Goal: Task Accomplishment & Management: Manage account settings

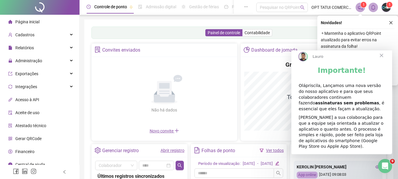
click at [380, 60] on span "Fechar" at bounding box center [381, 55] width 21 height 21
click at [390, 24] on icon "close" at bounding box center [391, 23] width 4 height 4
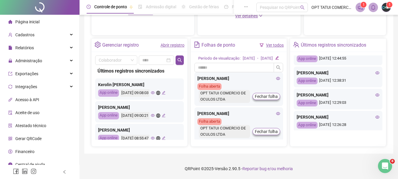
scroll to position [268, 0]
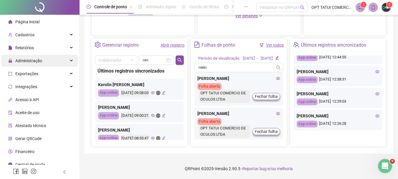
click at [32, 63] on span "Administração" at bounding box center [28, 60] width 27 height 5
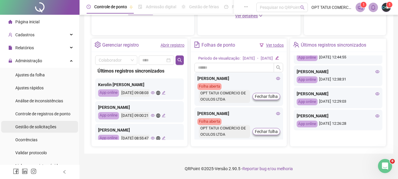
click at [31, 128] on span "Gestão de solicitações" at bounding box center [35, 126] width 41 height 5
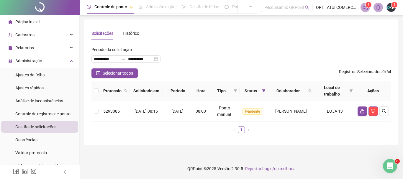
click at [100, 91] on th at bounding box center [95, 91] width 9 height 20
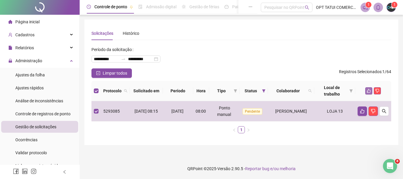
click at [368, 87] on button "button" at bounding box center [368, 90] width 7 height 7
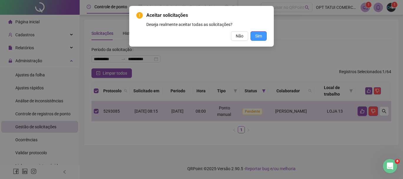
click at [259, 36] on span "Sim" at bounding box center [258, 36] width 7 height 6
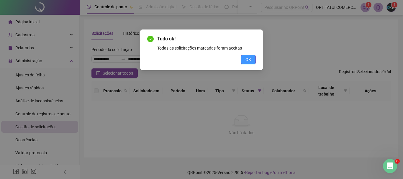
click at [247, 64] on button "OK" at bounding box center [248, 59] width 15 height 9
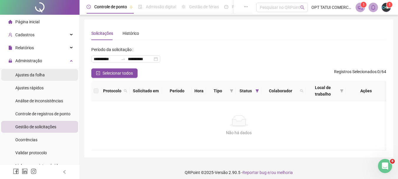
click at [41, 71] on div "Ajustes da folha" at bounding box center [29, 75] width 29 height 12
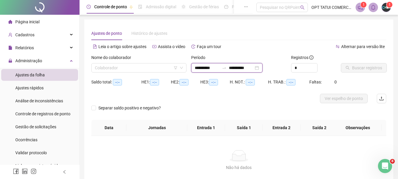
click at [254, 68] on input "**********" at bounding box center [241, 68] width 25 height 6
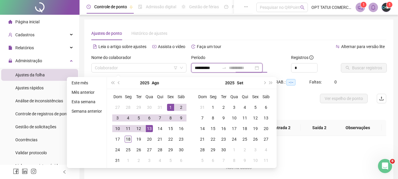
type input "**********"
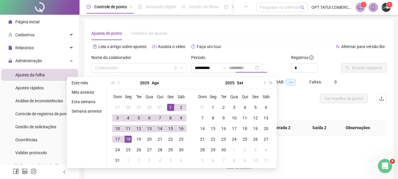
click at [129, 142] on div "18" at bounding box center [128, 139] width 7 height 7
click at [161, 65] on input "search" at bounding box center [136, 67] width 83 height 9
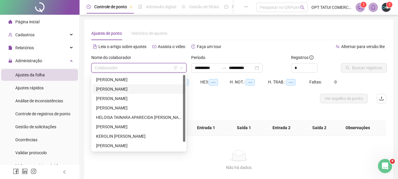
click at [126, 90] on div "ANA BEATRIZ DA SILVA BENEDITO MICHAEL" at bounding box center [139, 89] width 86 height 6
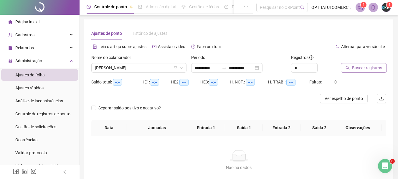
click at [367, 66] on span "Buscar registros" at bounding box center [367, 68] width 30 height 6
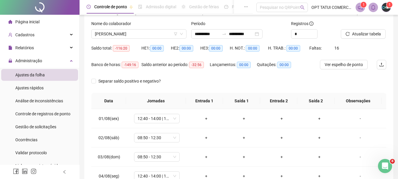
scroll to position [4, 0]
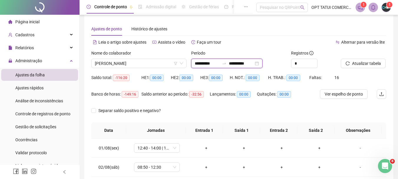
click at [207, 63] on input "**********" at bounding box center [207, 63] width 25 height 6
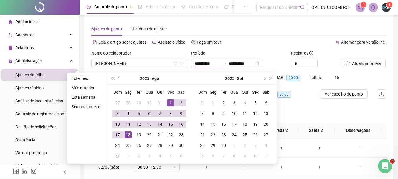
click at [118, 79] on span "prev-year" at bounding box center [119, 78] width 3 height 3
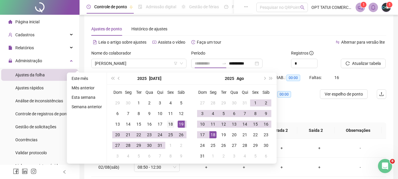
type input "**********"
click at [170, 125] on div "18" at bounding box center [170, 124] width 7 height 7
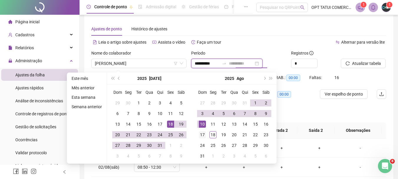
type input "**********"
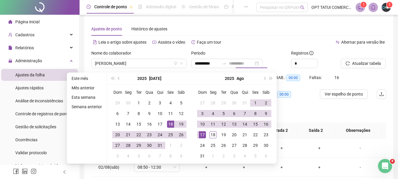
click at [204, 135] on div "17" at bounding box center [202, 134] width 7 height 7
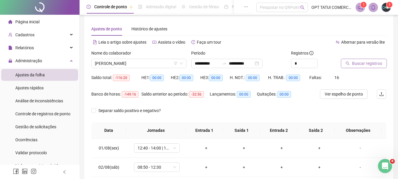
click at [370, 63] on span "Buscar registros" at bounding box center [367, 63] width 30 height 6
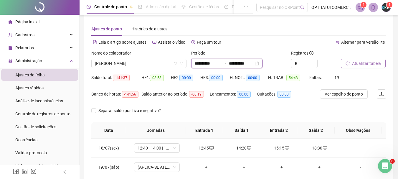
click at [202, 65] on input "**********" at bounding box center [207, 63] width 25 height 6
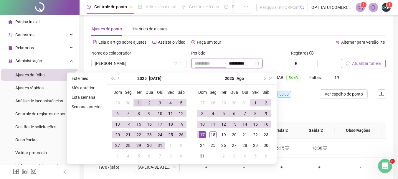
type input "**********"
click at [140, 104] on div "1" at bounding box center [138, 102] width 7 height 7
type input "**********"
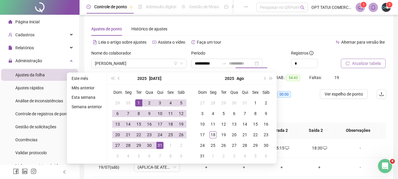
click at [160, 146] on div "31" at bounding box center [160, 145] width 7 height 7
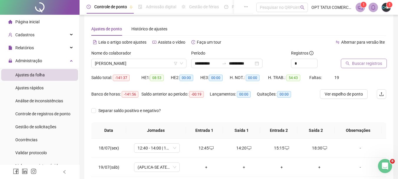
click at [358, 62] on span "Buscar registros" at bounding box center [367, 63] width 30 height 6
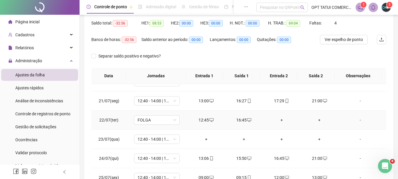
scroll to position [118, 0]
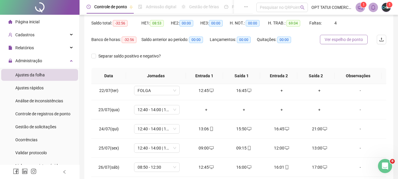
click at [361, 42] on span "Ver espelho de ponto" at bounding box center [344, 39] width 38 height 6
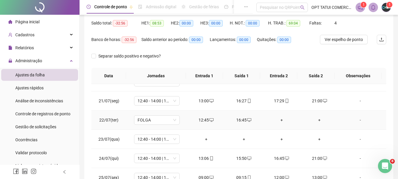
scroll to position [59, 0]
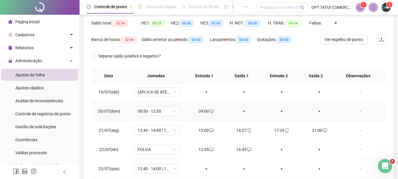
click at [198, 110] on div "09:00" at bounding box center [206, 111] width 28 height 6
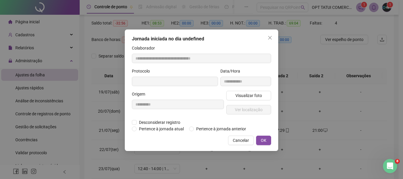
type input "**********"
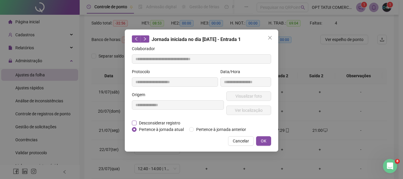
click at [172, 125] on span "Desconsiderar registro" at bounding box center [160, 123] width 46 height 6
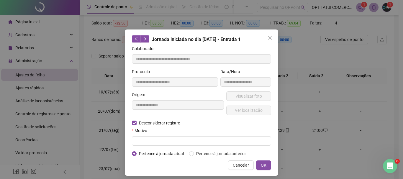
click at [168, 135] on div "Motivo" at bounding box center [201, 131] width 139 height 9
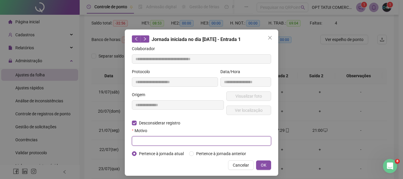
click at [167, 140] on input "text" at bounding box center [201, 140] width 139 height 9
type input "**********"
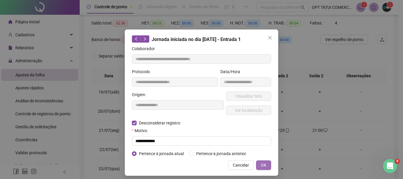
click at [266, 168] on button "OK" at bounding box center [263, 164] width 15 height 9
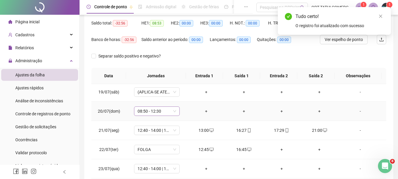
click at [165, 113] on span "08:50 - 12:30" at bounding box center [157, 111] width 39 height 9
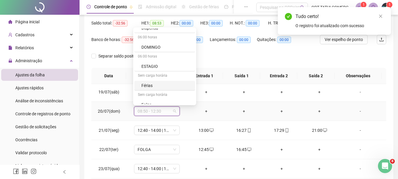
scroll to position [236, 0]
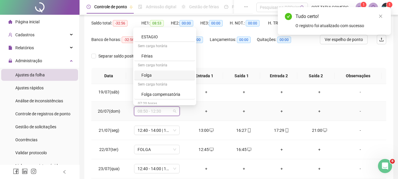
click at [156, 75] on div "Folga" at bounding box center [167, 75] width 50 height 6
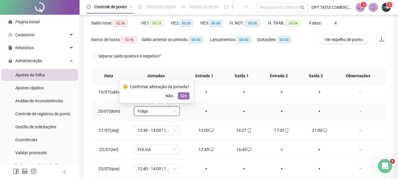
click at [183, 97] on span "Sim" at bounding box center [184, 96] width 7 height 6
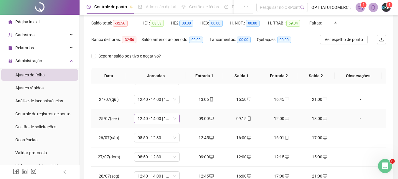
scroll to position [118, 0]
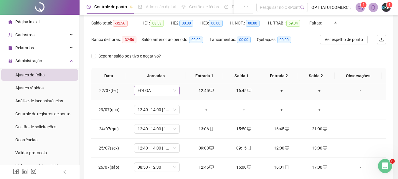
click at [173, 92] on span "FOLGA" at bounding box center [157, 90] width 39 height 9
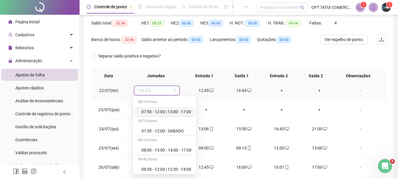
click at [173, 92] on span "FOLGA" at bounding box center [157, 90] width 39 height 9
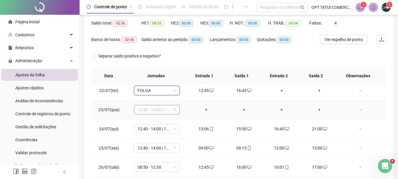
click at [168, 111] on span "12:40 - 14:00 | 15:00 - 21:00" at bounding box center [157, 109] width 39 height 9
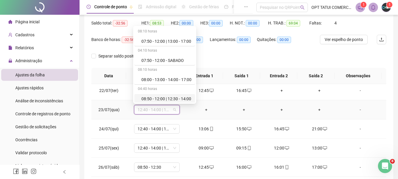
click at [188, 118] on td "+" at bounding box center [207, 109] width 38 height 19
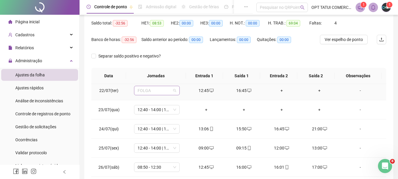
click at [168, 90] on span "FOLGA" at bounding box center [157, 90] width 39 height 9
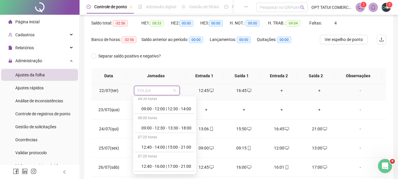
scroll to position [147, 0]
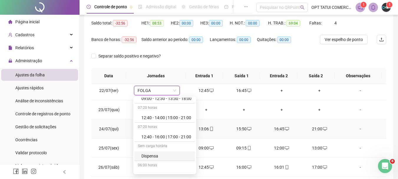
click at [123, 121] on td "24/07(qui)" at bounding box center [108, 128] width 35 height 19
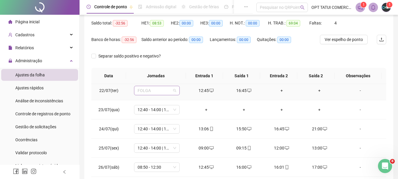
click at [154, 91] on span "FOLGA" at bounding box center [157, 90] width 39 height 9
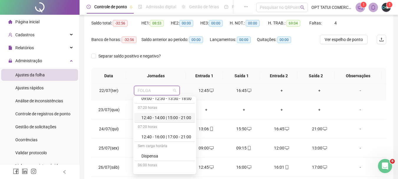
click at [172, 122] on div "12:40 - 14:00 | 15:00 - 21:00" at bounding box center [165, 118] width 61 height 10
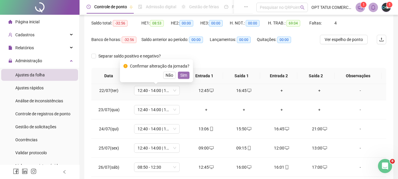
click at [185, 77] on span "Sim" at bounding box center [184, 75] width 7 height 6
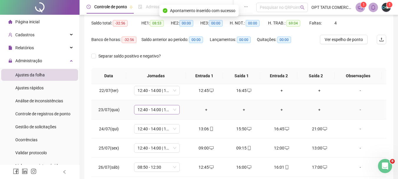
click at [164, 113] on span "12:40 - 14:00 | 15:00 - 21:00" at bounding box center [157, 109] width 39 height 9
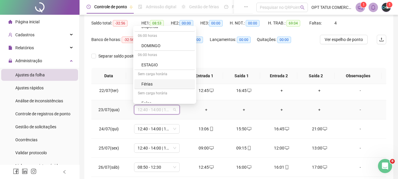
scroll to position [236, 0]
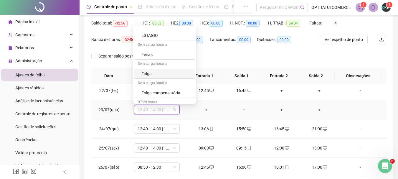
click at [157, 74] on div "Folga" at bounding box center [167, 73] width 50 height 6
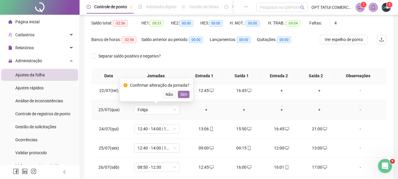
click at [182, 93] on span "Sim" at bounding box center [184, 94] width 7 height 6
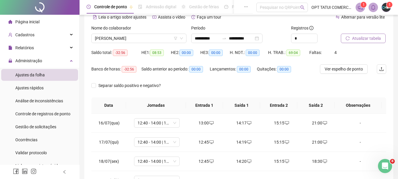
scroll to position [0, 0]
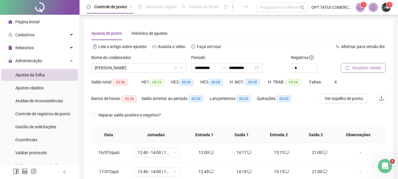
click at [367, 65] on span "Atualizar tabela" at bounding box center [366, 68] width 29 height 6
click at [211, 68] on input "**********" at bounding box center [207, 68] width 25 height 6
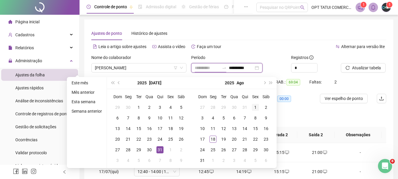
type input "**********"
click at [252, 109] on div "1" at bounding box center [255, 107] width 7 height 7
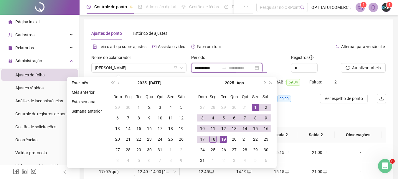
type input "**********"
click at [212, 138] on div "18" at bounding box center [213, 139] width 7 height 7
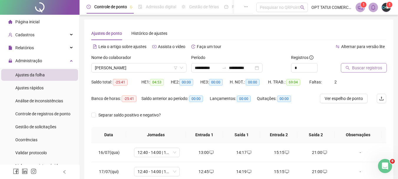
click at [362, 70] on span "Buscar registros" at bounding box center [367, 68] width 30 height 6
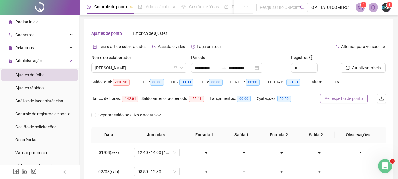
click at [327, 97] on span "Ver espelho de ponto" at bounding box center [344, 98] width 38 height 6
click at [211, 69] on input "**********" at bounding box center [207, 68] width 25 height 6
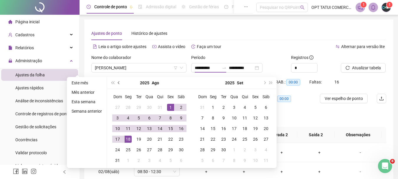
click at [119, 83] on span "prev-year" at bounding box center [119, 82] width 3 height 3
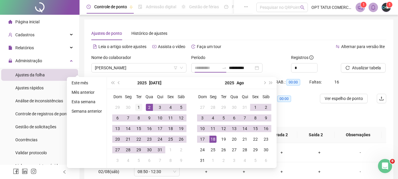
type input "**********"
click at [134, 107] on td "1" at bounding box center [139, 107] width 11 height 11
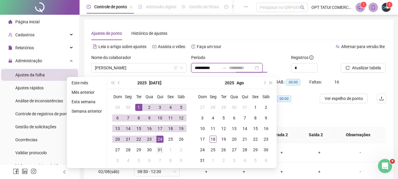
type input "**********"
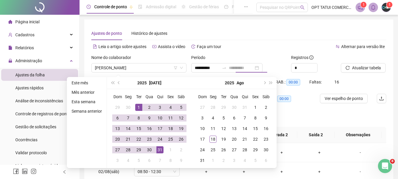
click at [157, 152] on div "31" at bounding box center [160, 149] width 7 height 7
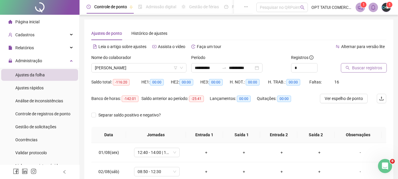
click at [355, 68] on span "Buscar registros" at bounding box center [367, 68] width 30 height 6
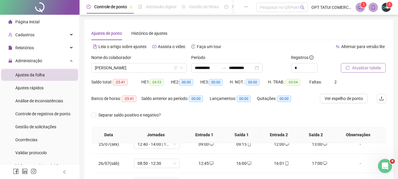
click at [387, 6] on sup "1" at bounding box center [390, 5] width 6 height 6
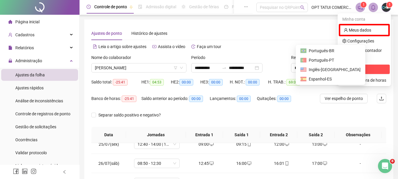
click at [365, 68] on span "Sair" at bounding box center [365, 69] width 44 height 6
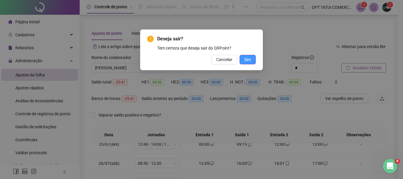
click at [252, 58] on button "Sim" at bounding box center [248, 59] width 16 height 9
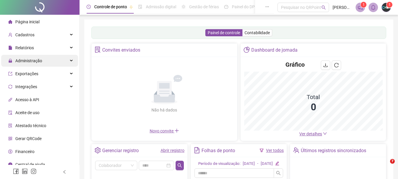
click at [53, 65] on div "Administração" at bounding box center [39, 61] width 77 height 12
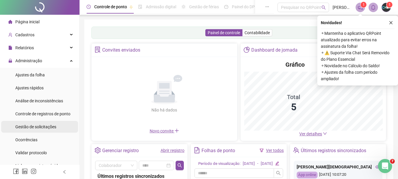
click at [32, 125] on span "Gestão de solicitações" at bounding box center [35, 126] width 41 height 5
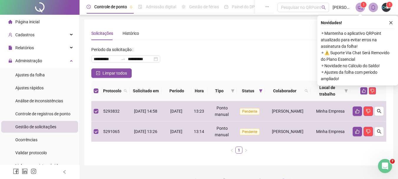
drag, startPoint x: 391, startPoint y: 22, endPoint x: 377, endPoint y: 47, distance: 28.6
click at [391, 22] on icon "close" at bounding box center [391, 23] width 4 height 4
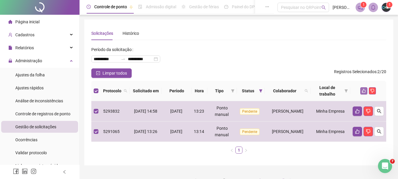
click at [364, 92] on icon "like" at bounding box center [364, 91] width 4 height 4
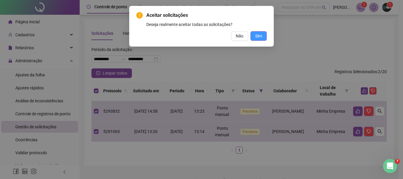
click at [259, 39] on span "Sim" at bounding box center [258, 36] width 7 height 6
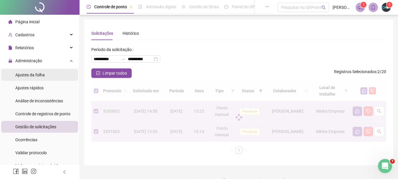
click at [54, 74] on body "**********" at bounding box center [199, 89] width 398 height 179
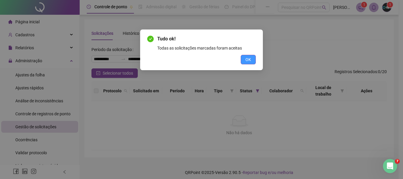
click at [252, 58] on button "OK" at bounding box center [248, 59] width 15 height 9
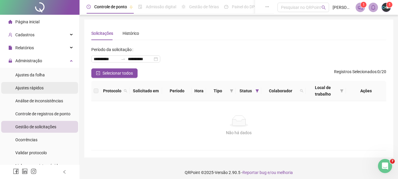
click at [48, 83] on li "Ajustes rápidos" at bounding box center [39, 88] width 77 height 12
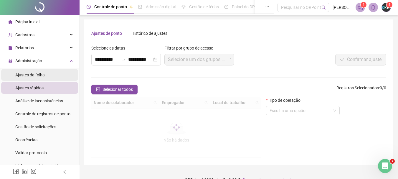
click at [51, 75] on li "Ajustes da folha" at bounding box center [39, 75] width 77 height 12
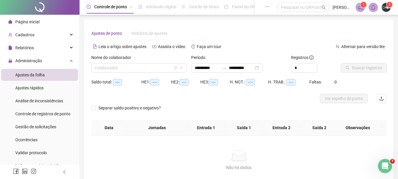
type input "**********"
click at [108, 64] on input "search" at bounding box center [136, 67] width 83 height 9
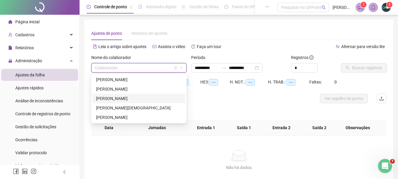
click at [114, 97] on div "[PERSON_NAME]" at bounding box center [139, 98] width 86 height 6
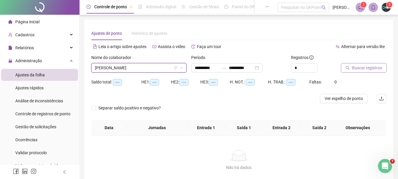
click at [362, 69] on span "Buscar registros" at bounding box center [367, 68] width 30 height 6
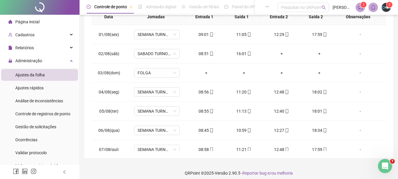
scroll to position [29, 0]
